Goal: Find specific page/section: Find specific page/section

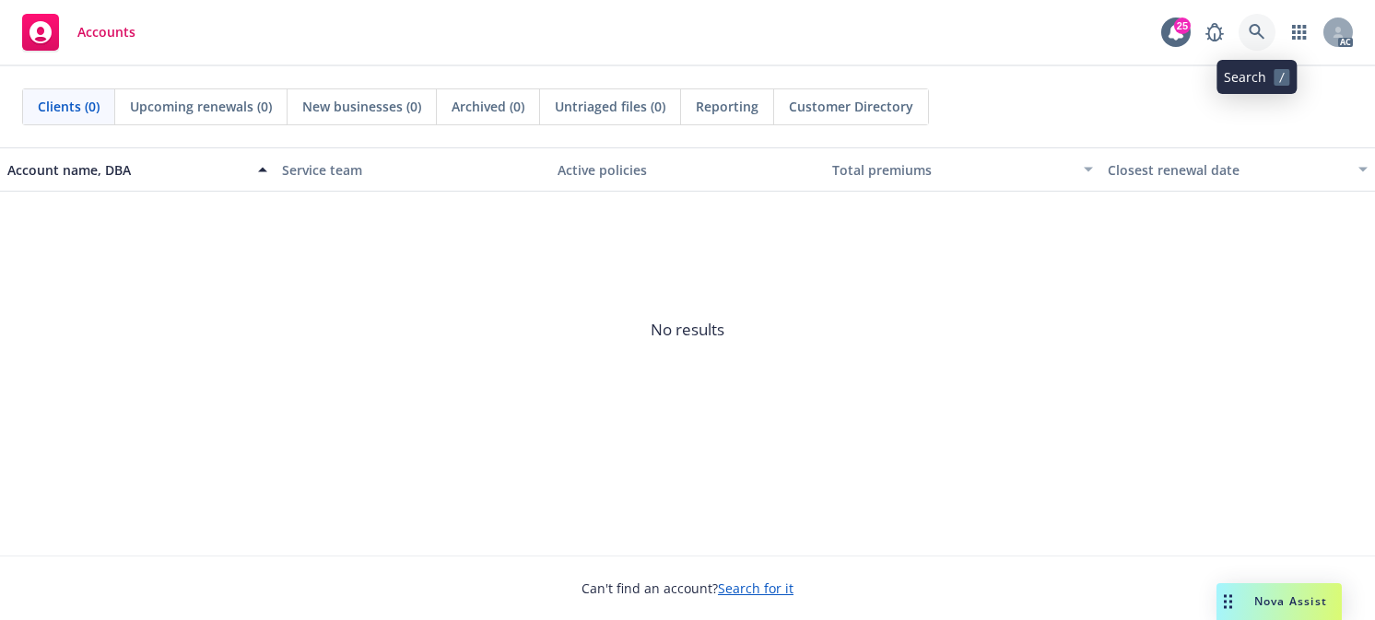
click at [1256, 23] on link at bounding box center [1257, 32] width 37 height 37
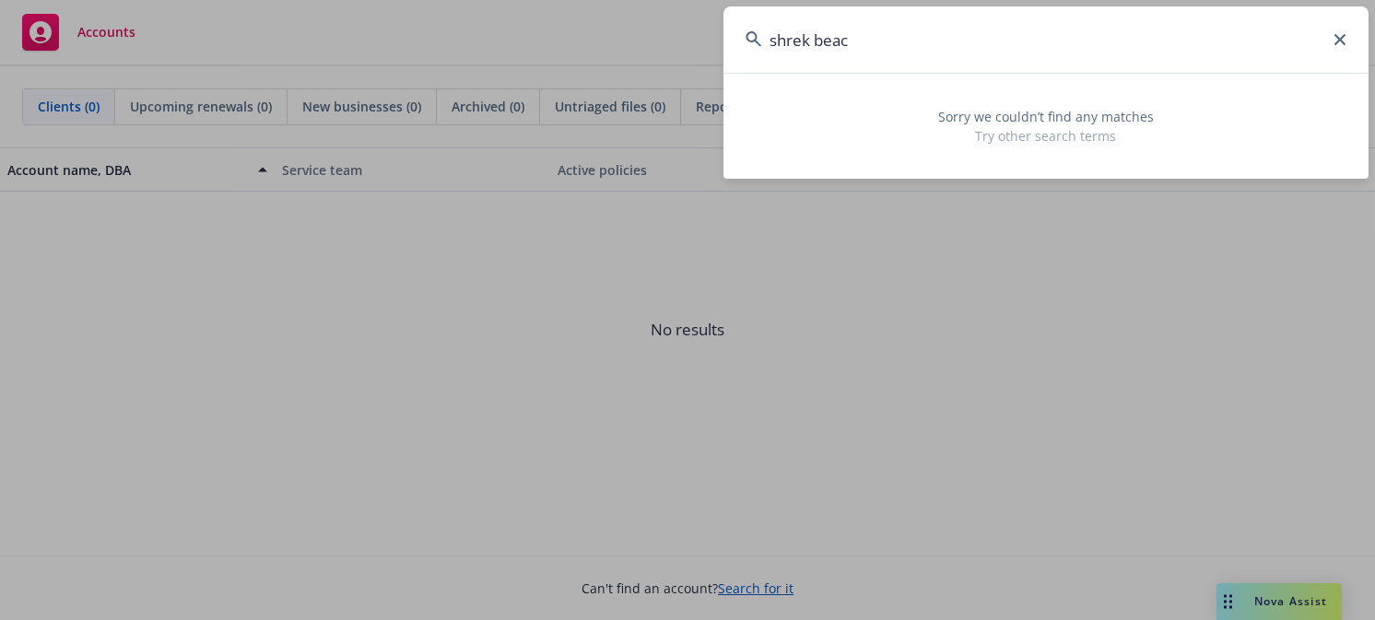
click at [776, 36] on input "shrek beac" at bounding box center [1046, 39] width 645 height 66
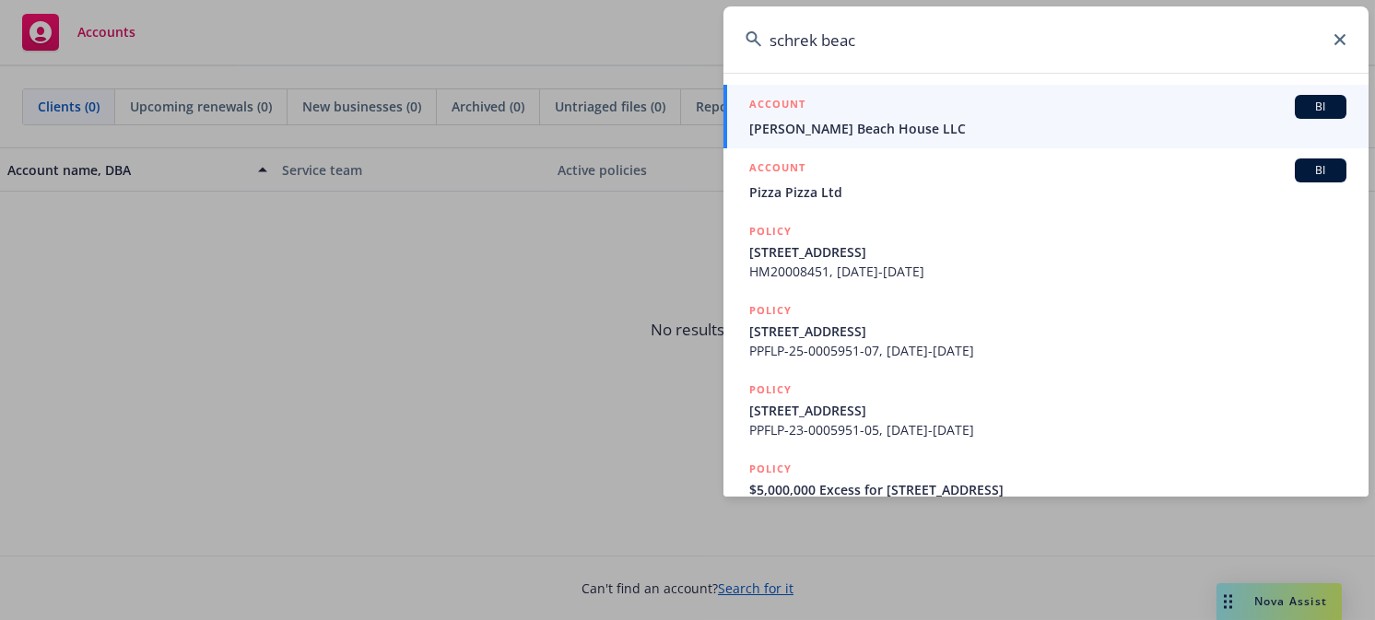
type input "schrek beac"
click at [853, 130] on span "[PERSON_NAME] Beach House LLC" at bounding box center [1047, 128] width 597 height 19
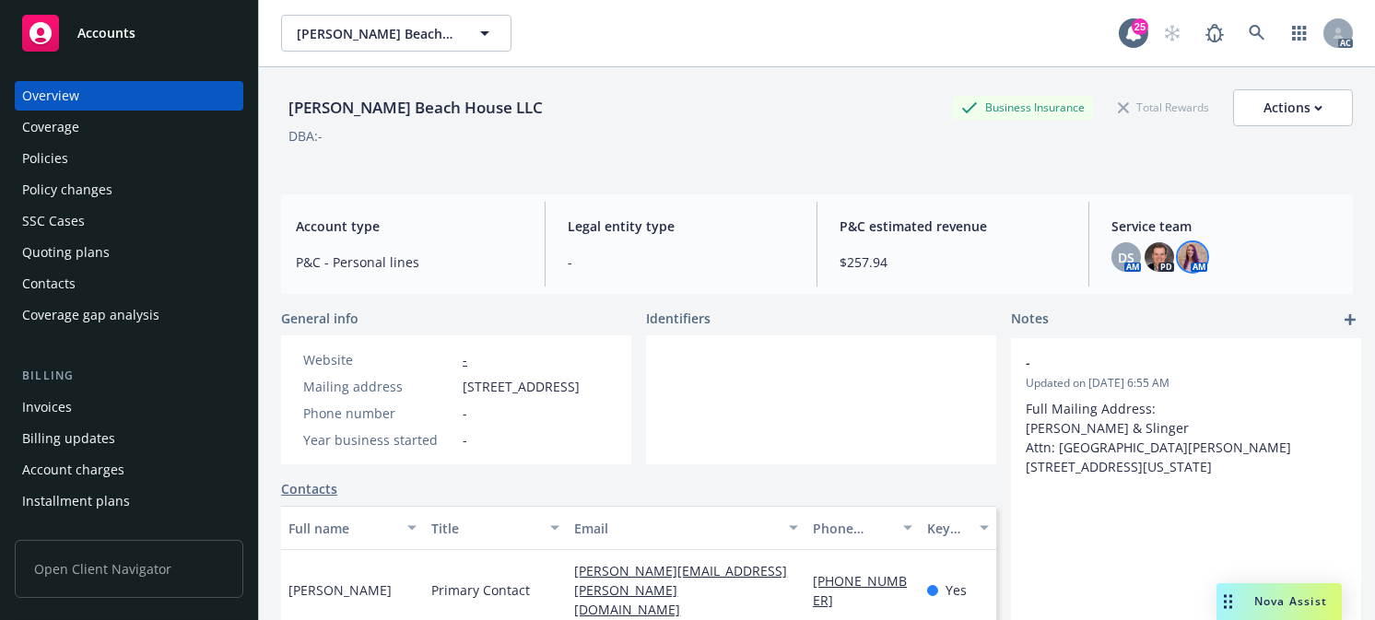
click at [1196, 260] on img at bounding box center [1192, 256] width 29 height 29
click at [1146, 253] on img at bounding box center [1159, 256] width 29 height 29
click at [1115, 246] on div "DS" at bounding box center [1126, 256] width 29 height 29
